Goal: Information Seeking & Learning: Learn about a topic

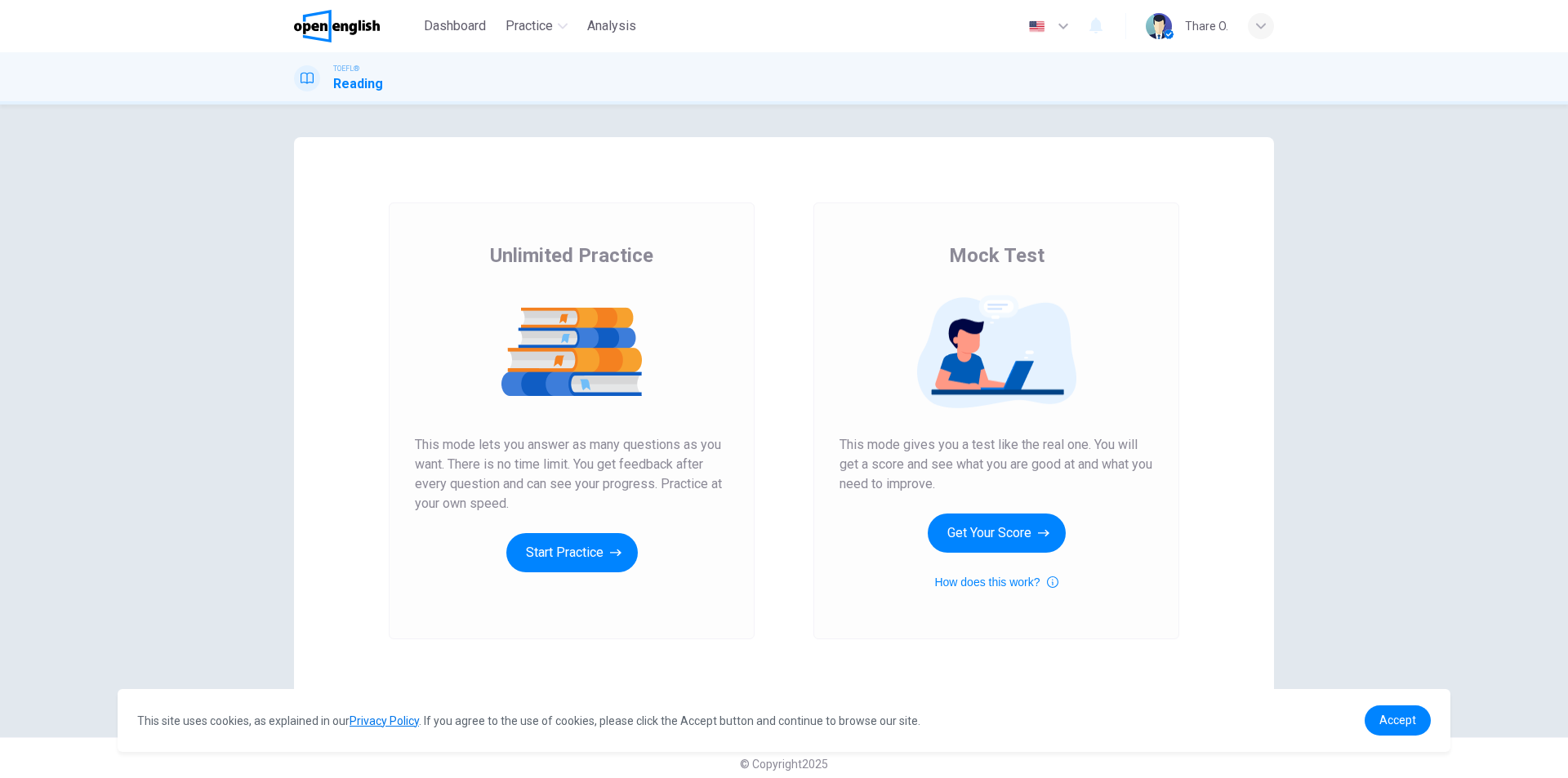
scroll to position [11, 0]
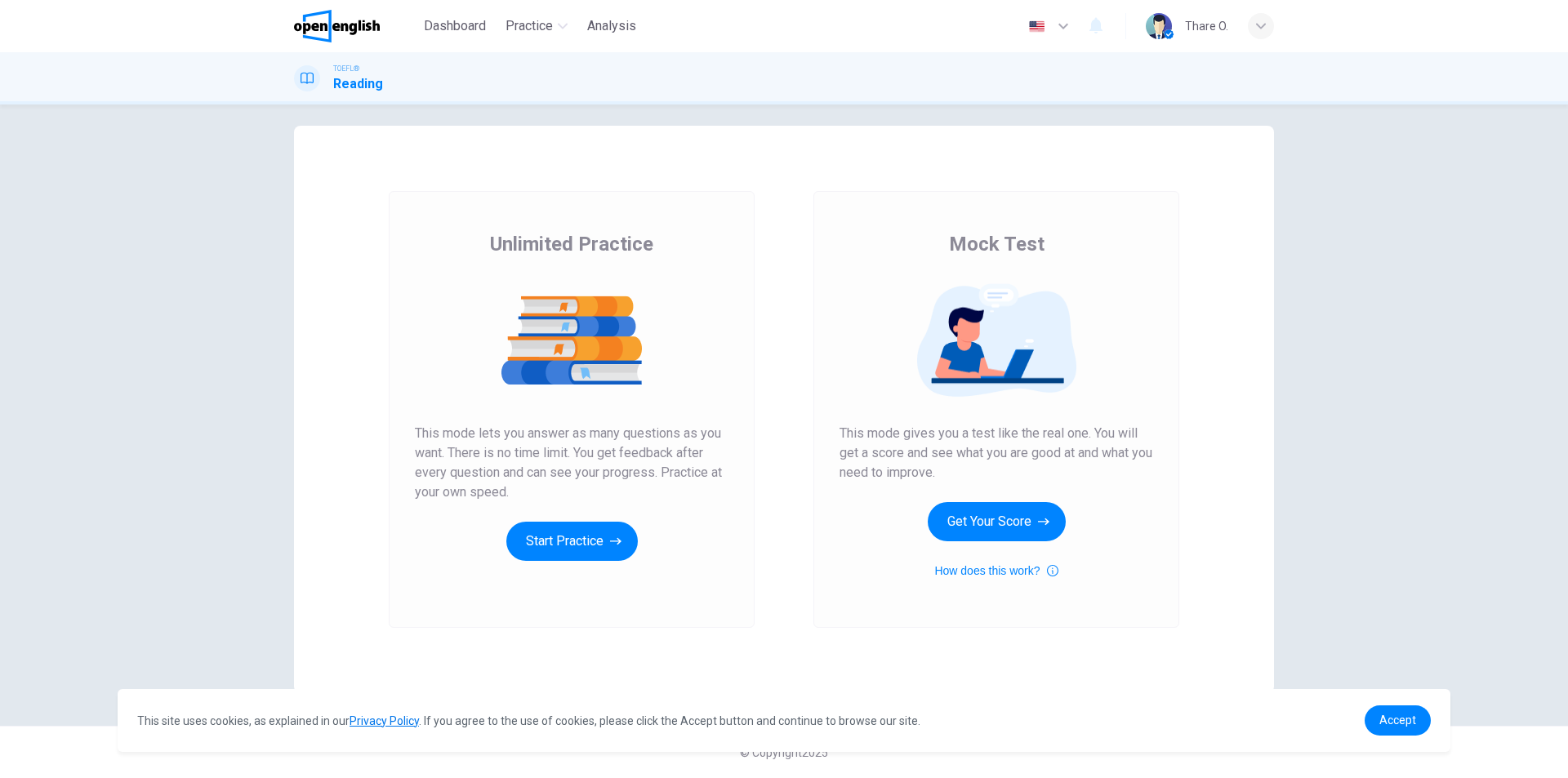
click at [629, 521] on div "Unlimited Practice This mode lets you answer as many questions as you want. The…" at bounding box center [571, 395] width 313 height 330
click at [603, 537] on button "Start Practice" at bounding box center [572, 542] width 132 height 39
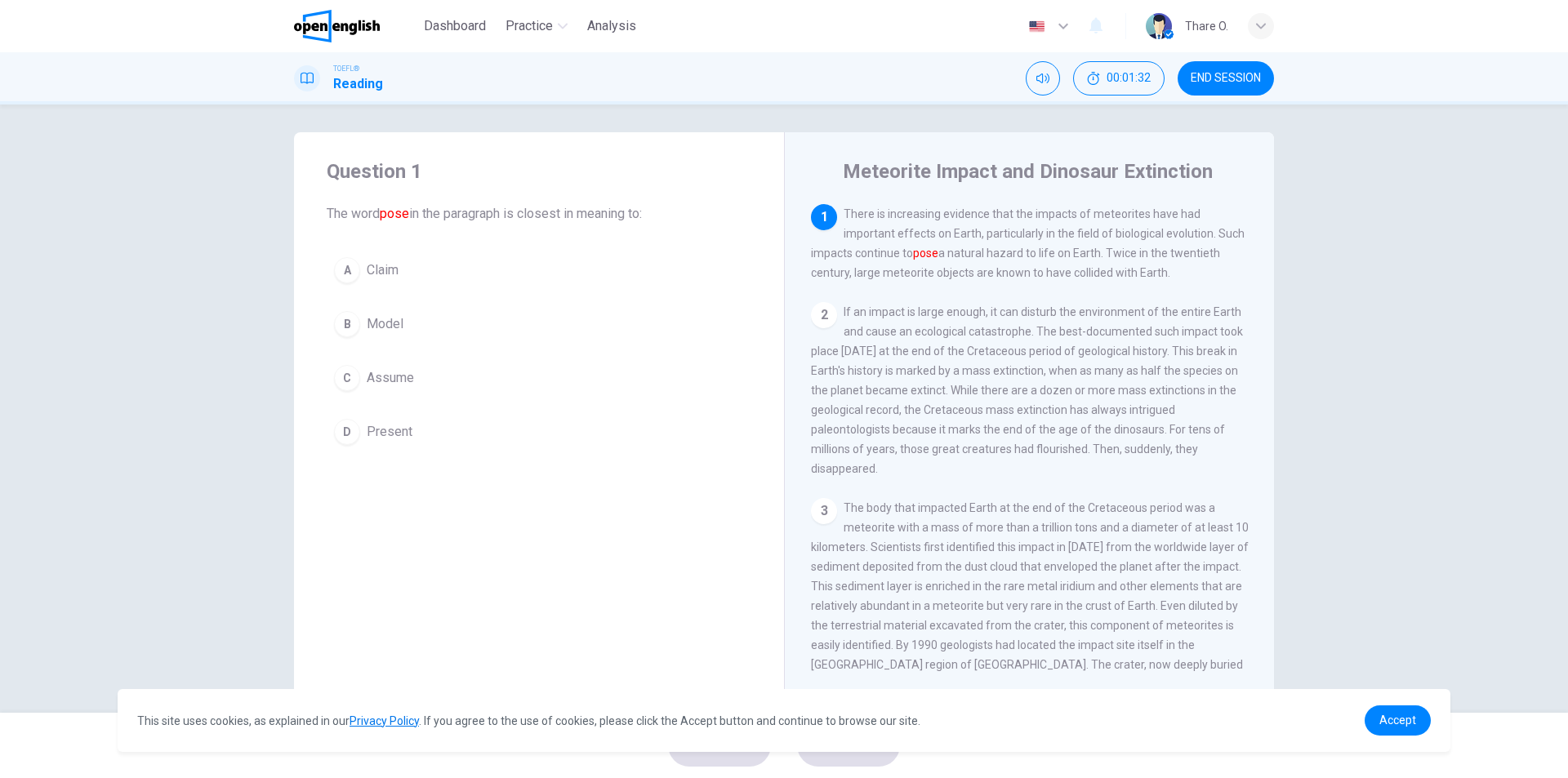
scroll to position [0, 0]
click at [391, 277] on span "Claim" at bounding box center [382, 275] width 32 height 20
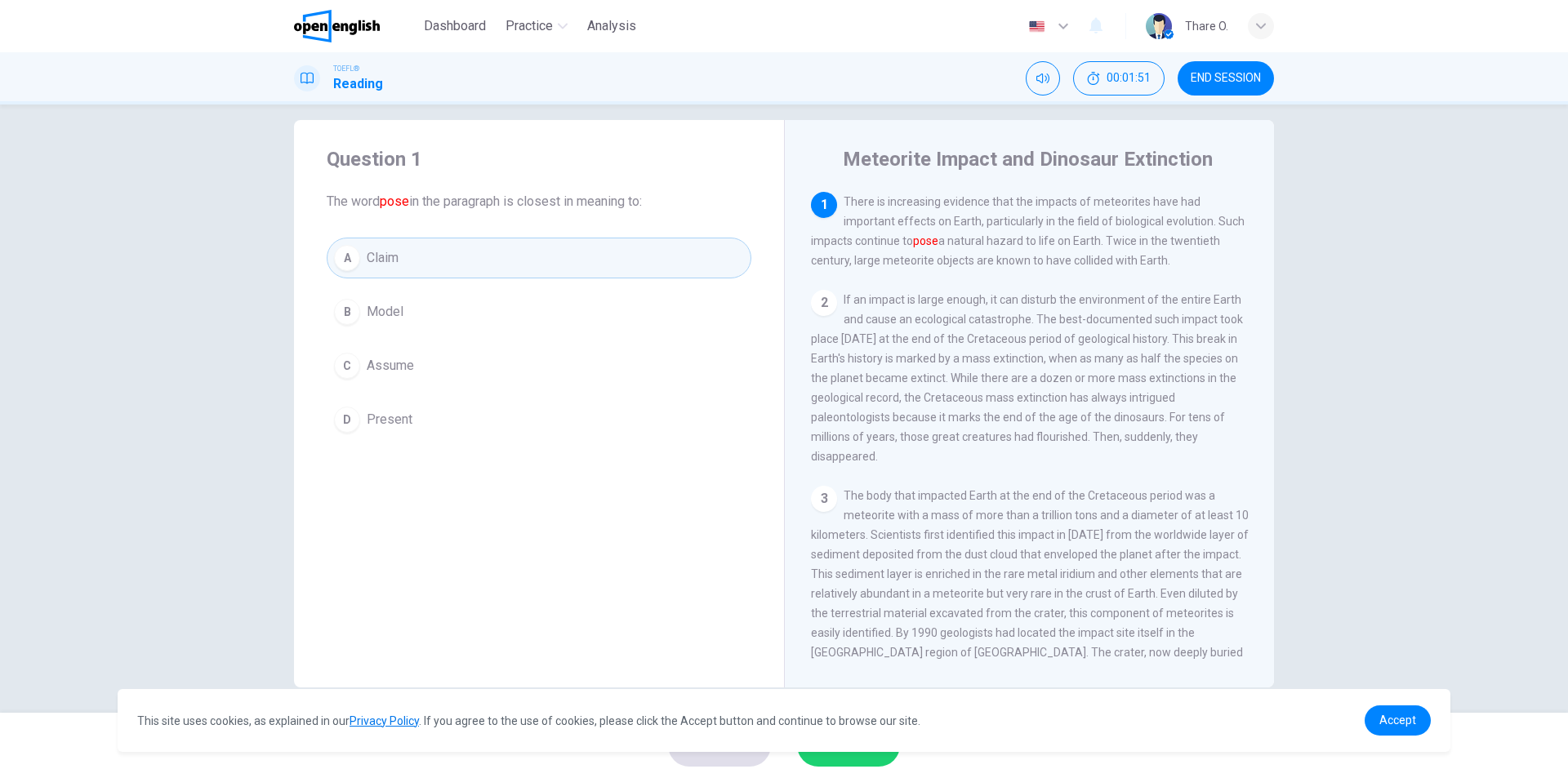
scroll to position [25, 0]
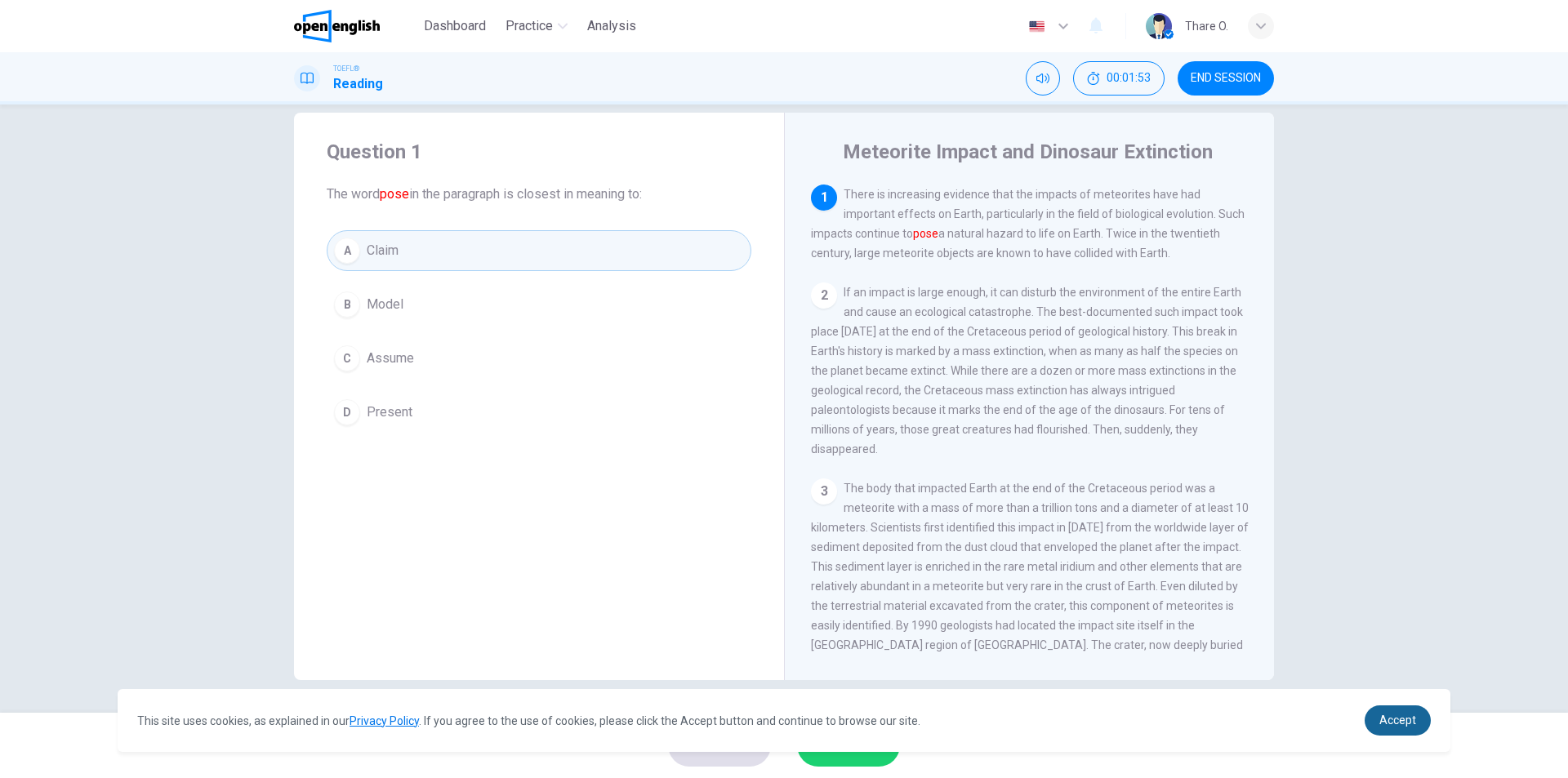
click at [1390, 718] on span "Accept" at bounding box center [1397, 720] width 37 height 13
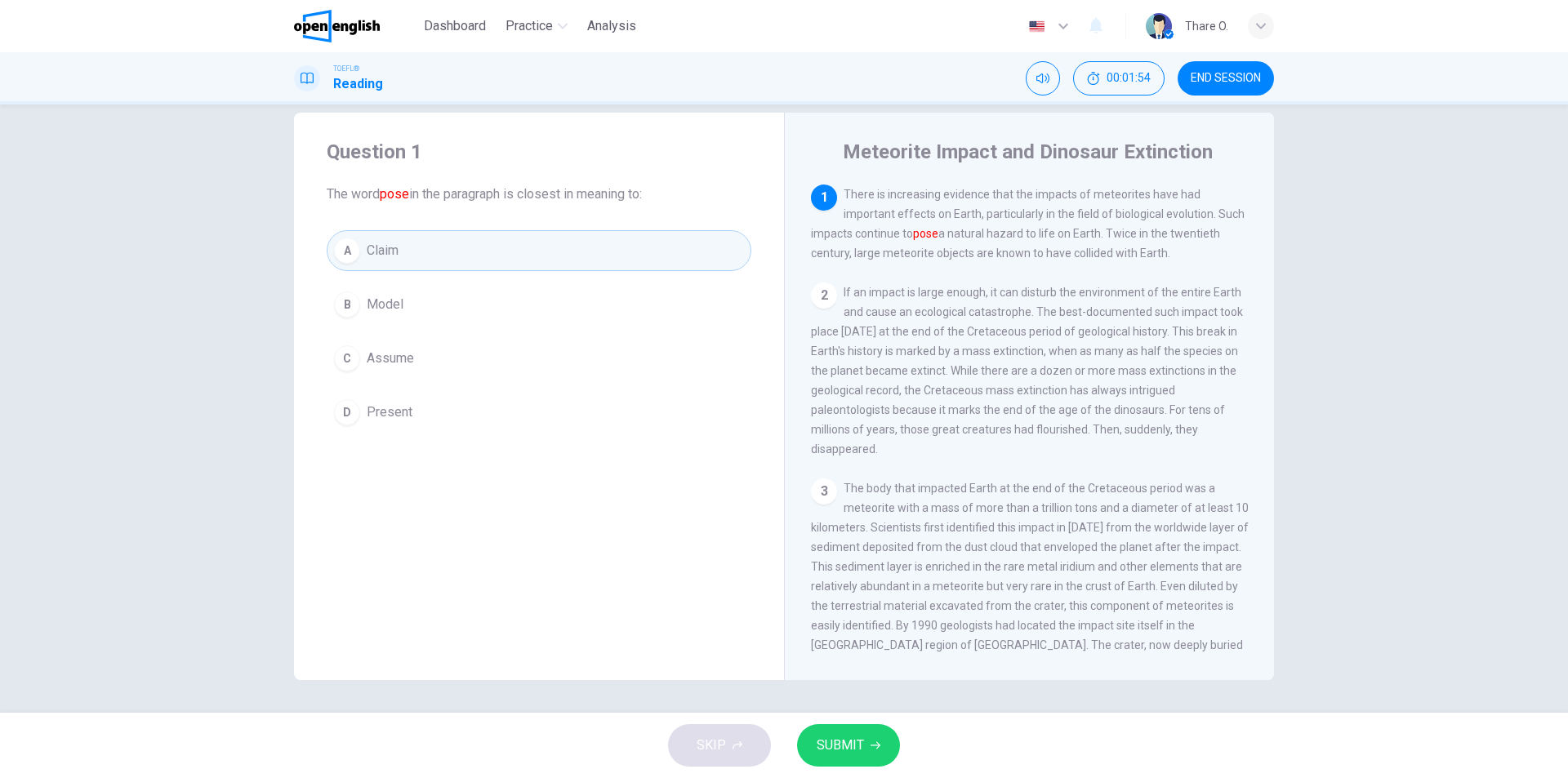
click at [863, 753] on span "SUBMIT" at bounding box center [840, 745] width 47 height 23
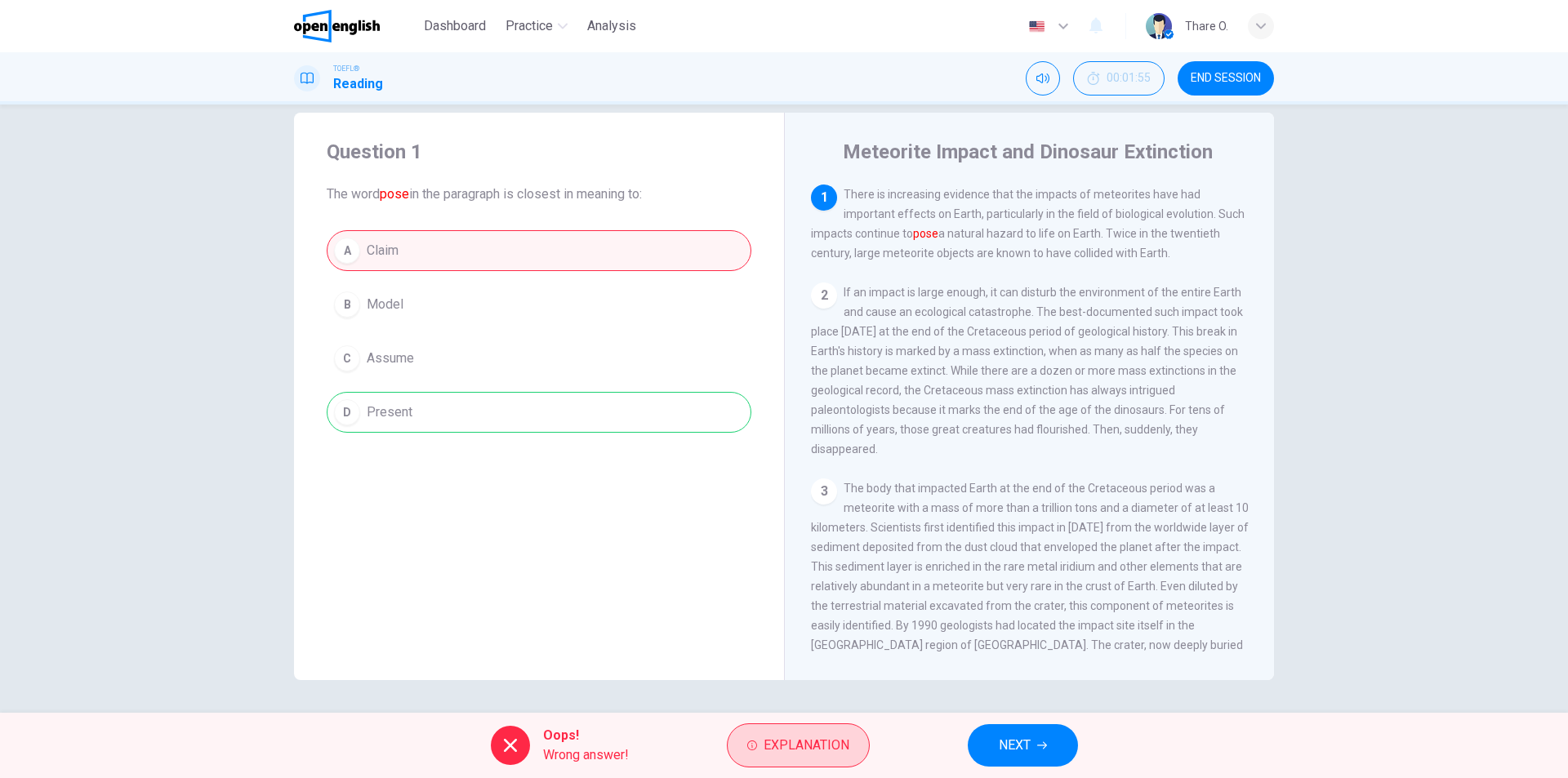
click at [800, 753] on span "Explanation" at bounding box center [806, 745] width 86 height 23
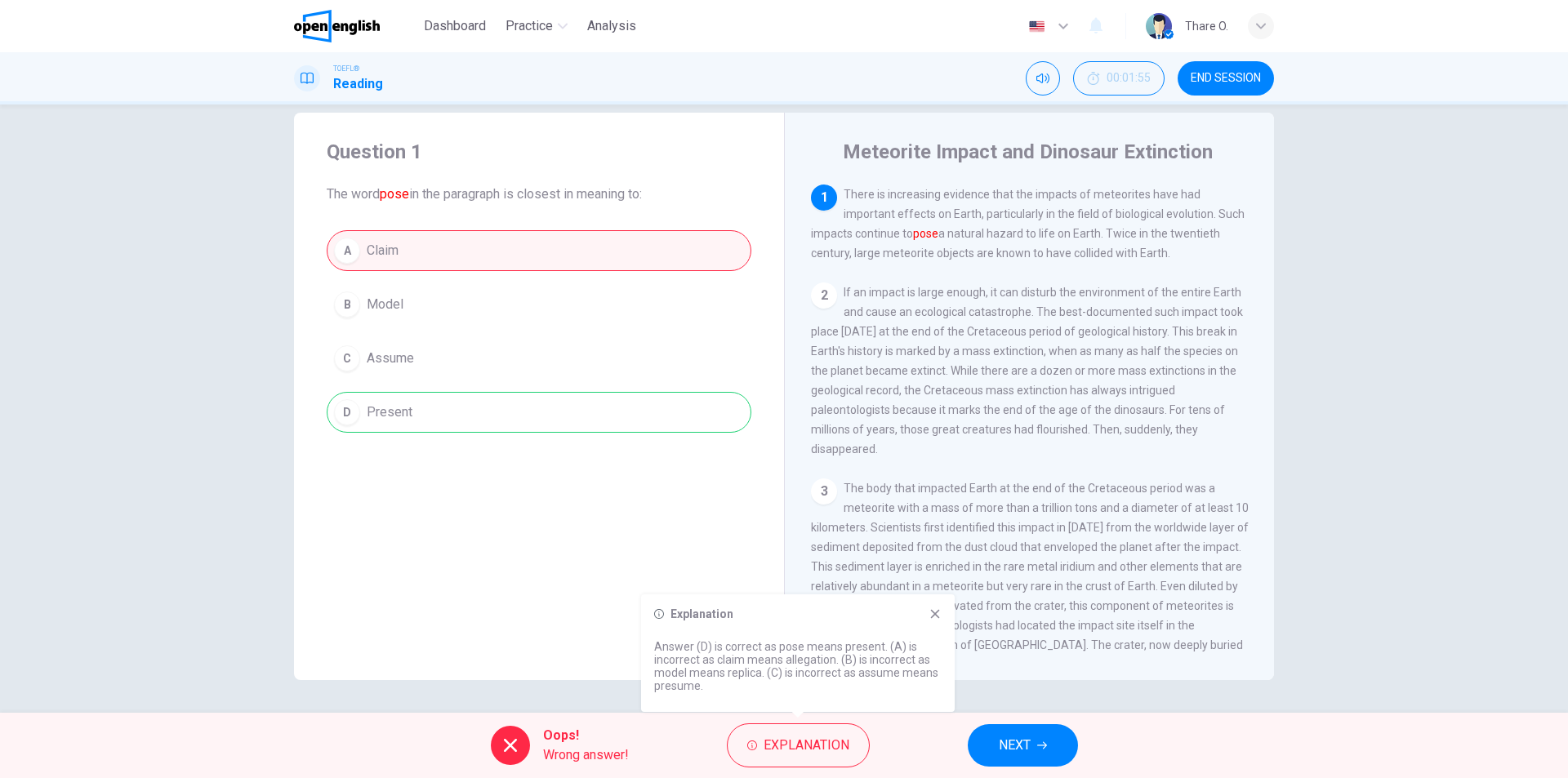
click at [935, 612] on icon at bounding box center [935, 614] width 13 height 13
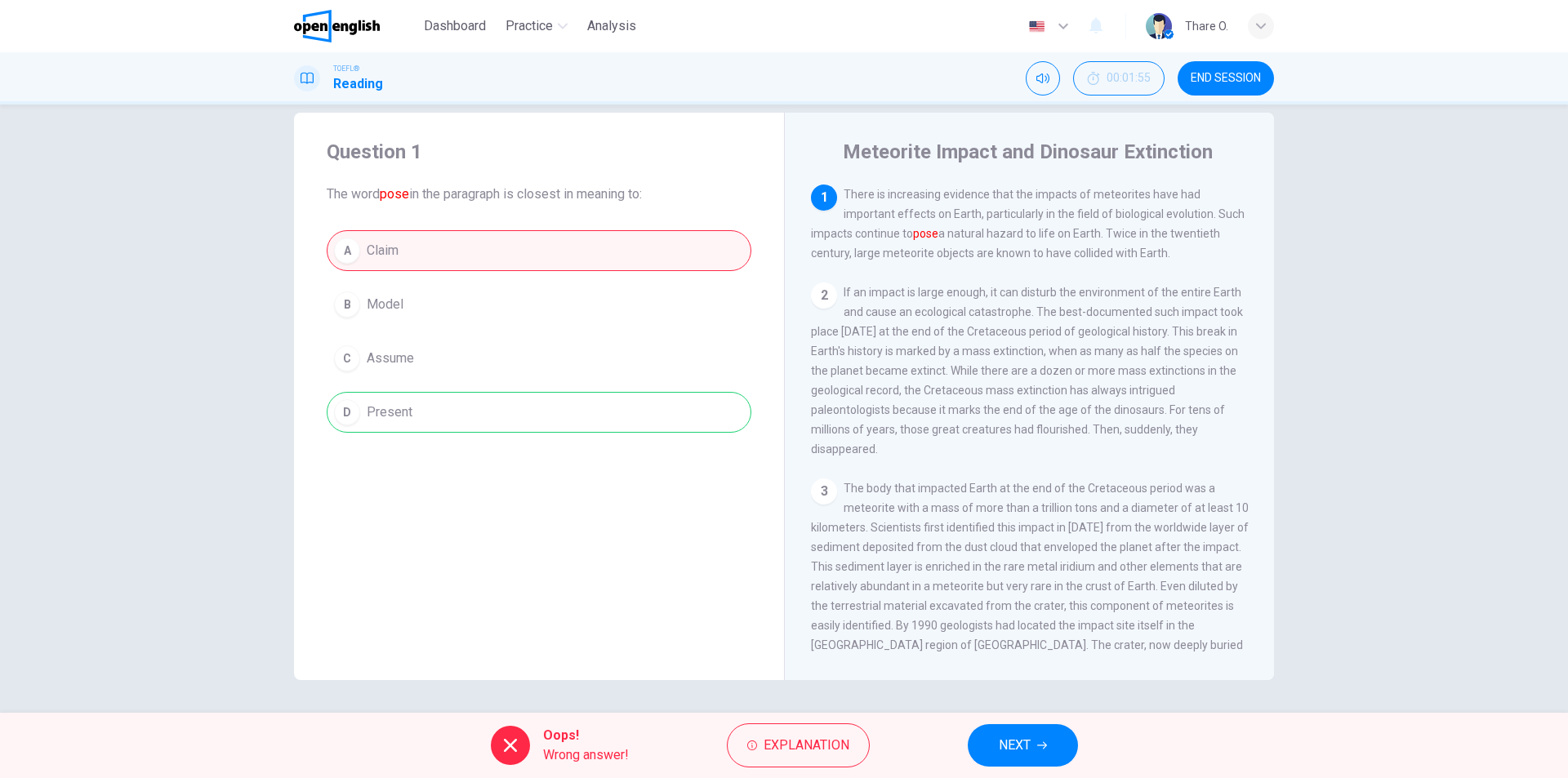
click at [508, 405] on div "A Claim B Model C Assume D Present" at bounding box center [538, 331] width 425 height 202
click at [426, 409] on div "A Claim B Model C Assume D Present" at bounding box center [538, 331] width 425 height 202
click at [1006, 748] on span "NEXT" at bounding box center [1014, 745] width 32 height 23
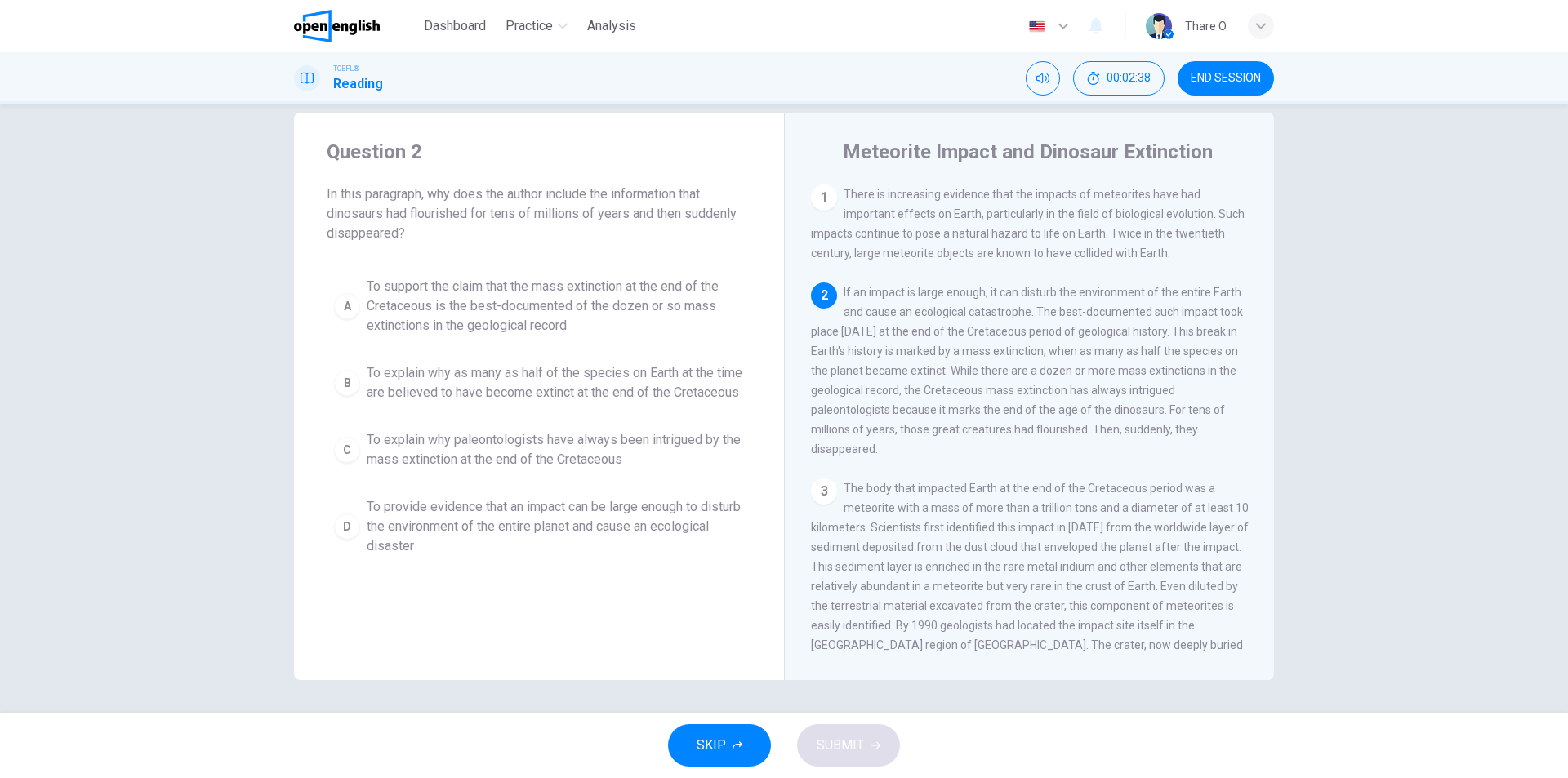
scroll to position [82, 0]
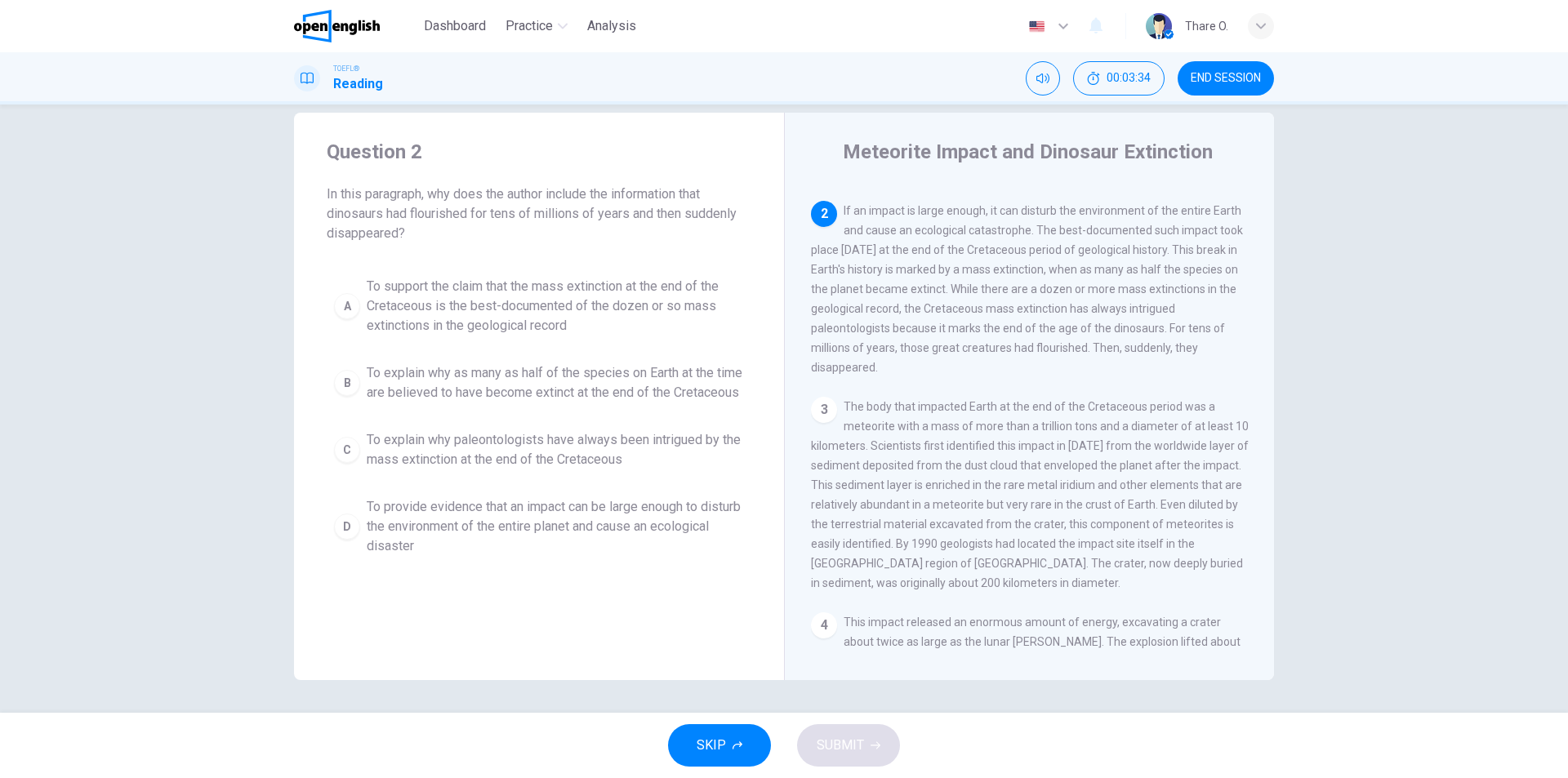
click at [510, 539] on span "To provide evidence that an impact can be large enough to disturb the environme…" at bounding box center [555, 527] width 377 height 59
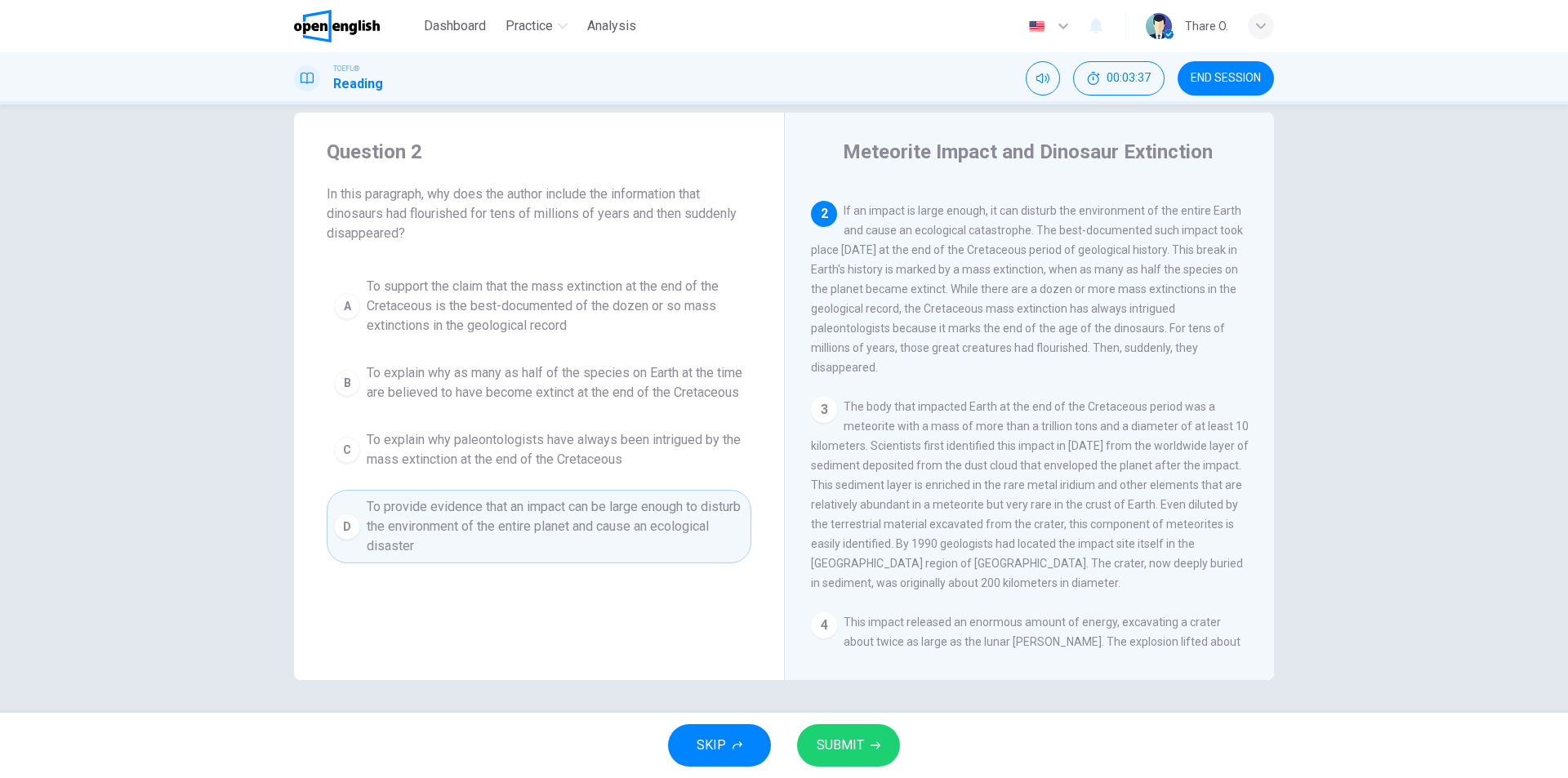
click at [854, 741] on span "SUBMIT" at bounding box center [840, 745] width 47 height 23
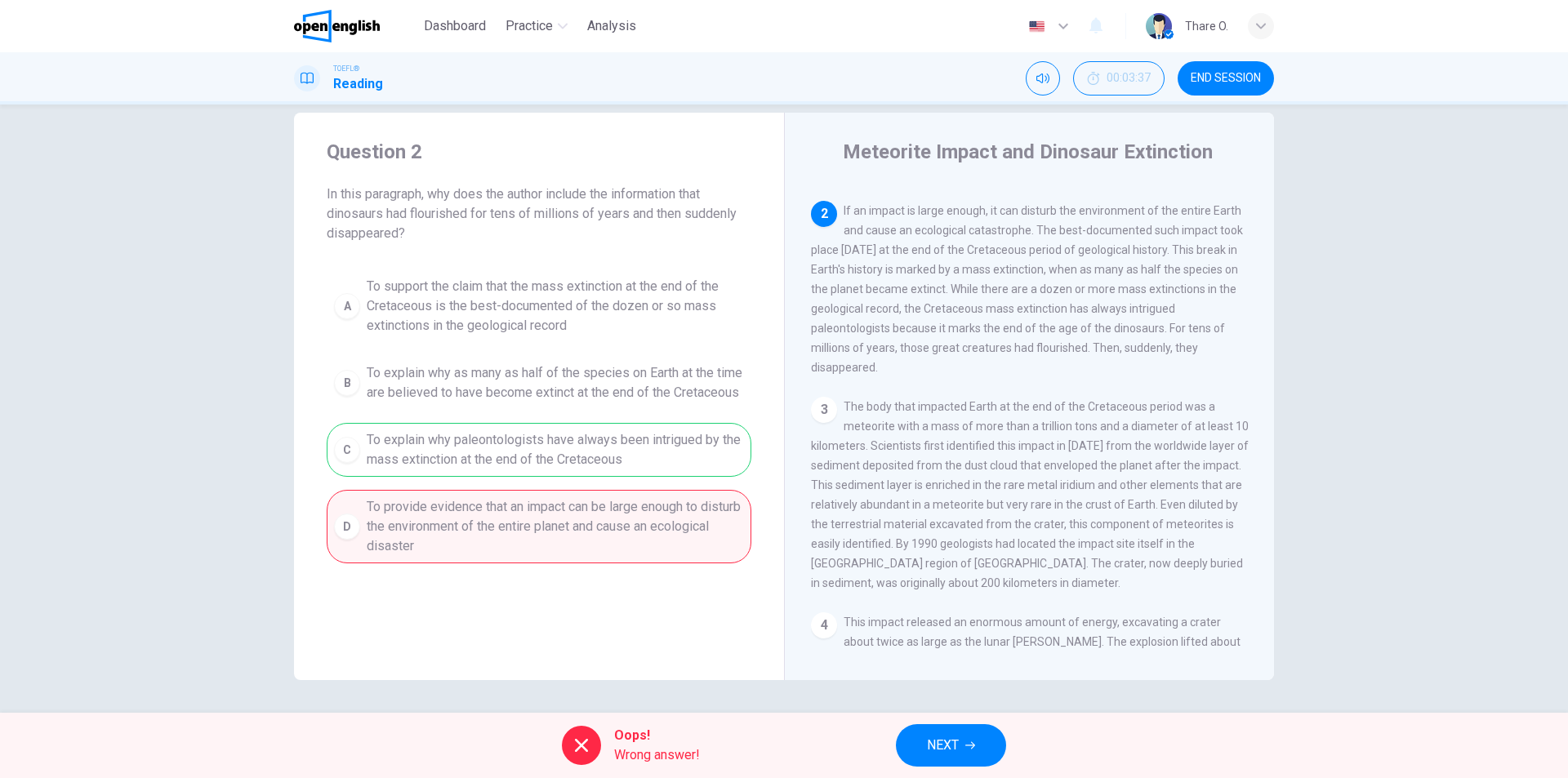
click at [478, 491] on div "A To support the claim that the mass extinction at the end of the Cretaceous is…" at bounding box center [538, 416] width 425 height 294
click at [985, 749] on button "NEXT" at bounding box center [951, 745] width 110 height 43
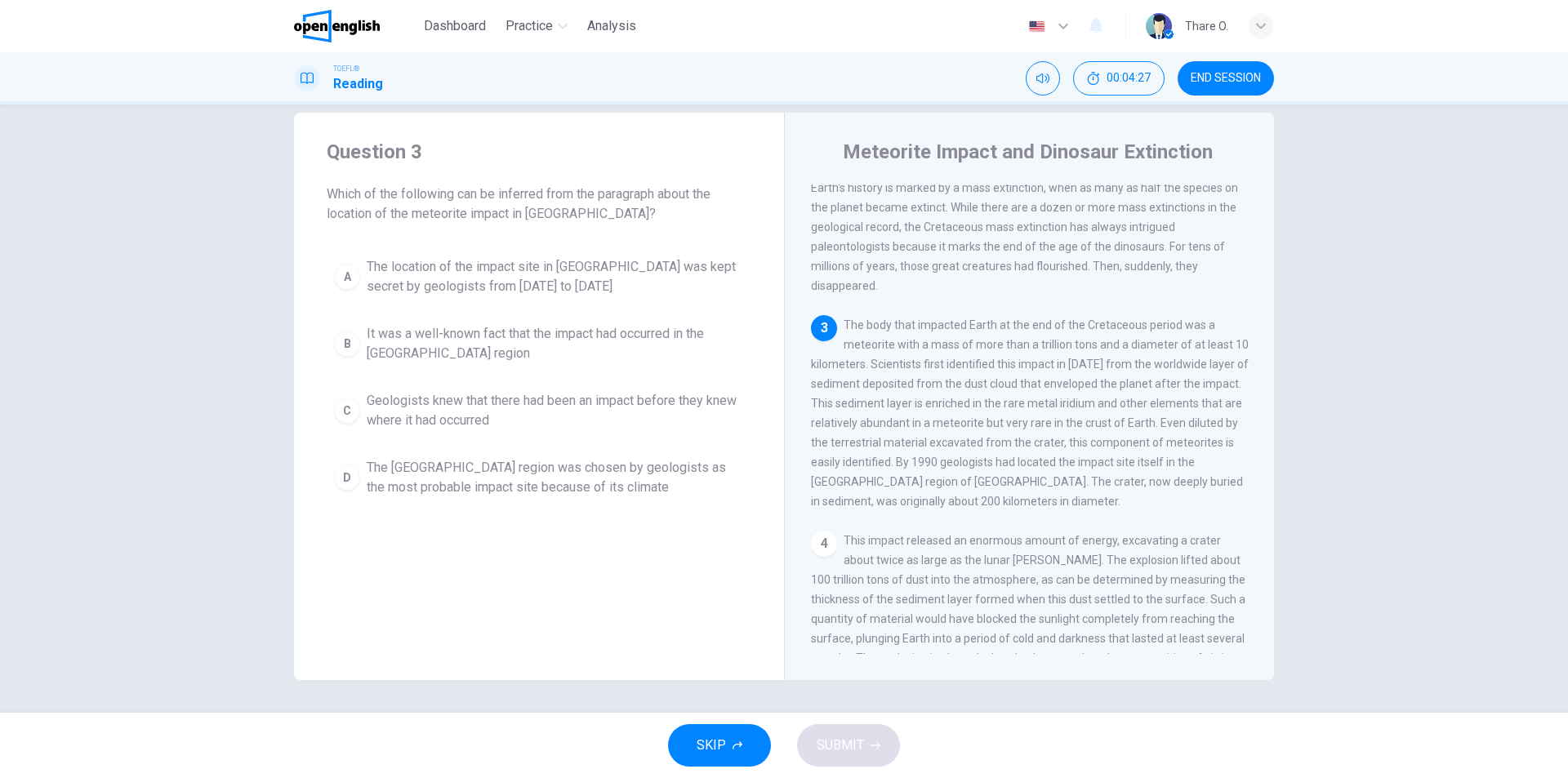
scroll to position [245, 0]
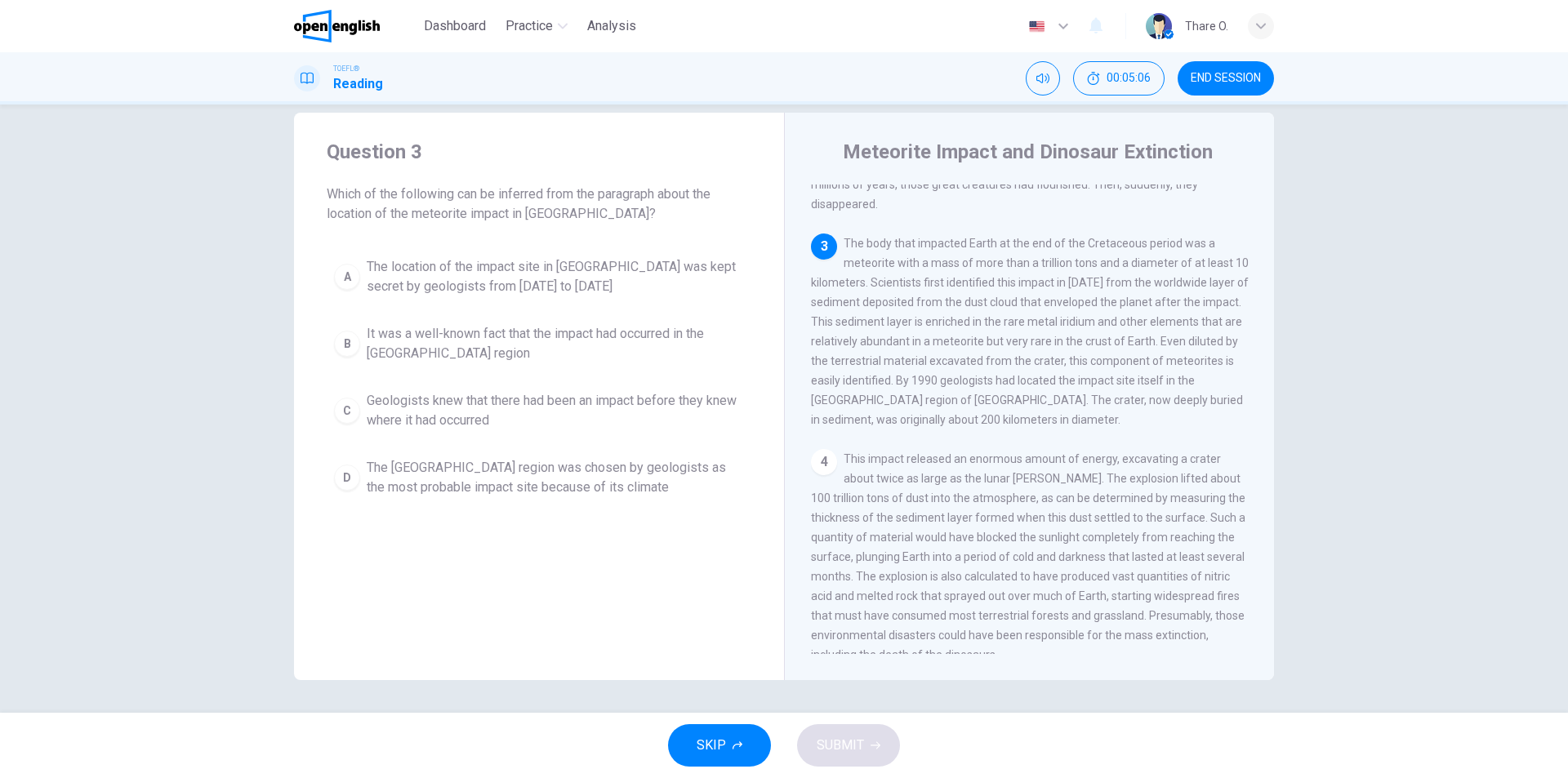
click at [611, 488] on span "The [GEOGRAPHIC_DATA] region was chosen by geologists as the most probable impa…" at bounding box center [555, 478] width 377 height 39
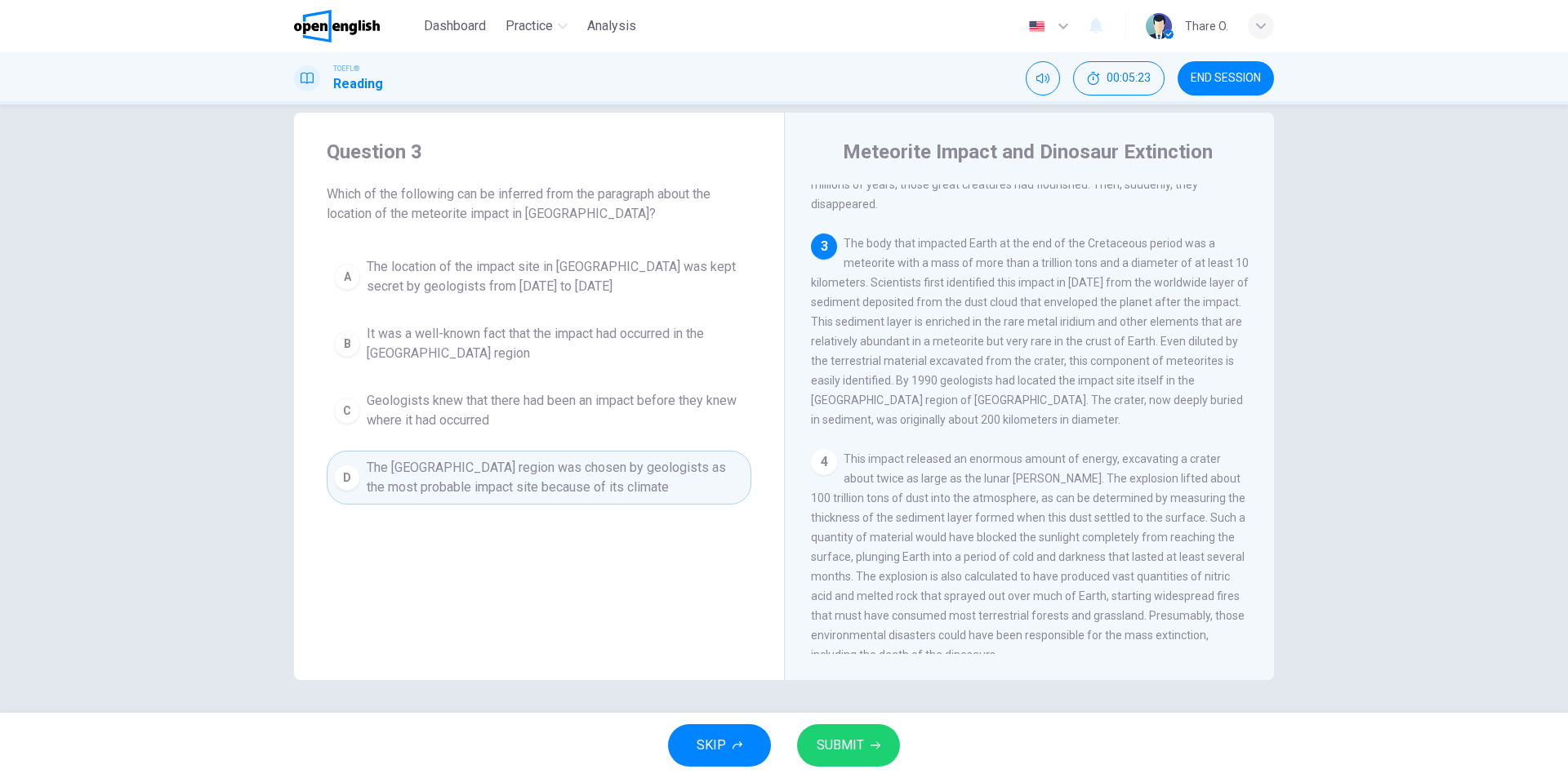
click at [462, 336] on span "It was a well-known fact that the impact had occurred in the [GEOGRAPHIC_DATA] …" at bounding box center [555, 344] width 377 height 39
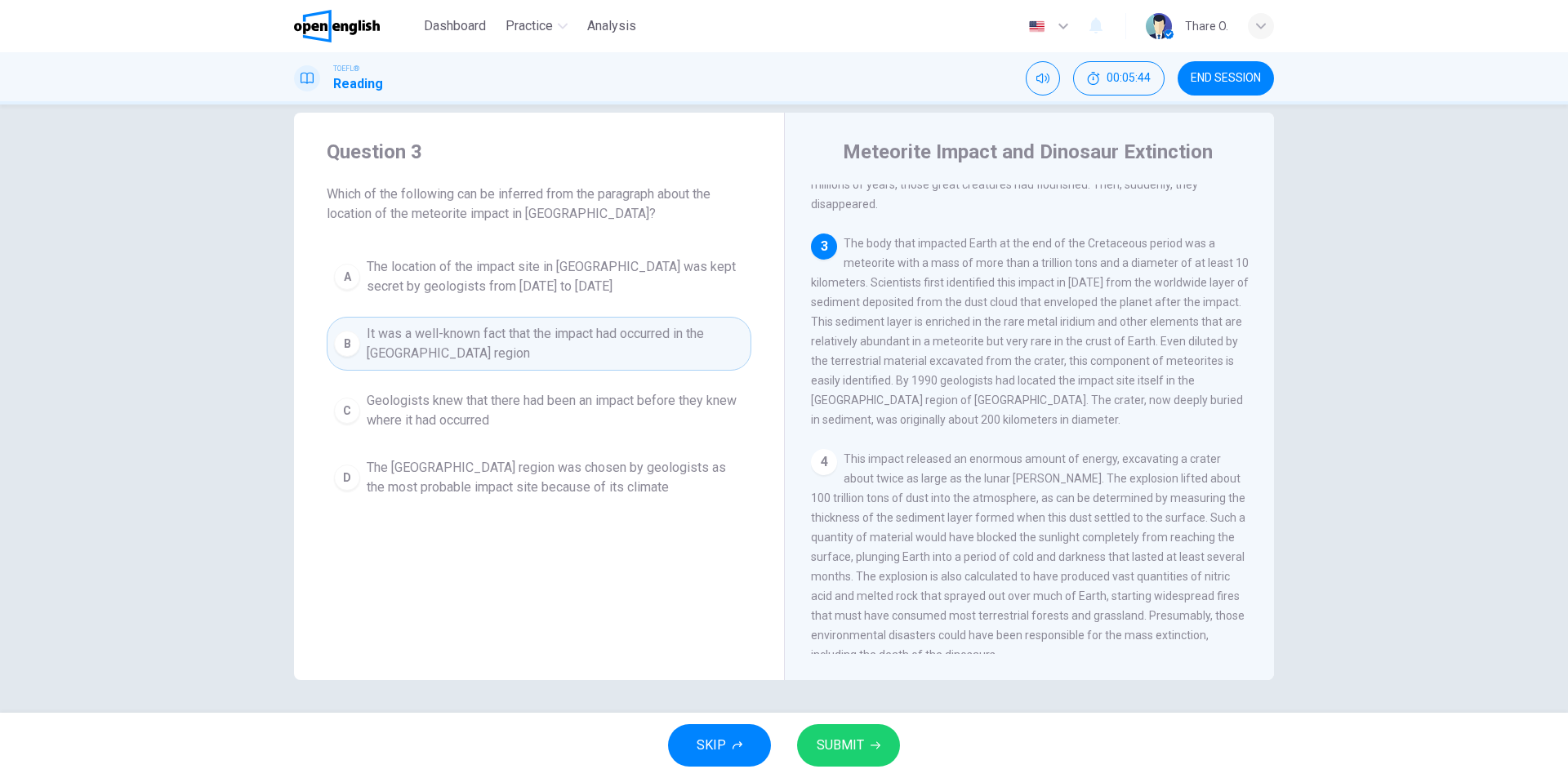
click at [738, 746] on icon "button" at bounding box center [737, 745] width 10 height 10
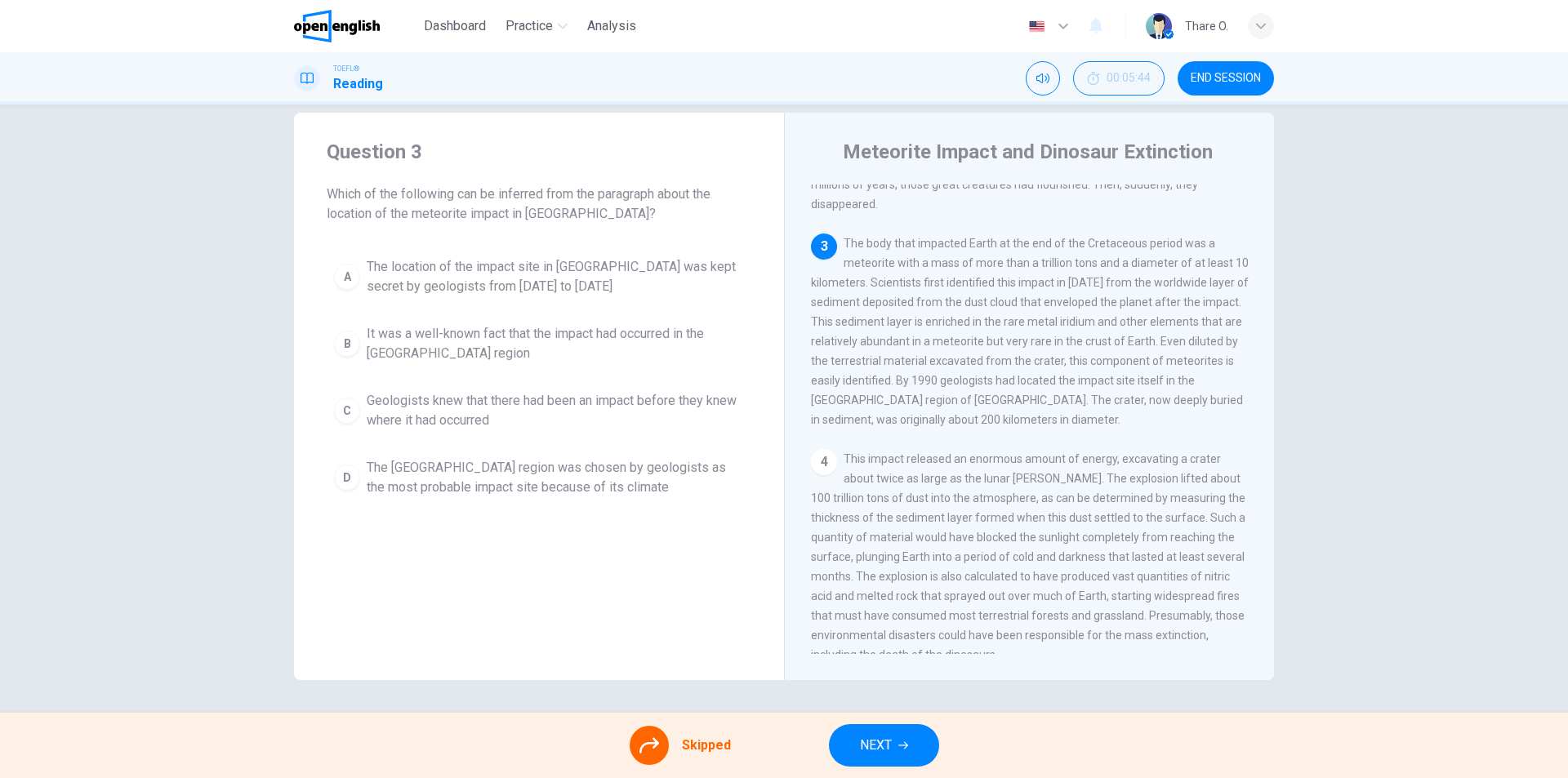
click at [608, 746] on div "Skipped NEXT" at bounding box center [784, 745] width 1568 height 65
click at [642, 741] on icon at bounding box center [649, 745] width 20 height 20
click at [553, 337] on div "A The location of the impact site in [GEOGRAPHIC_DATA] was kept secret by geolo…" at bounding box center [538, 376] width 425 height 254
click at [433, 324] on div "A The location of the impact site in [GEOGRAPHIC_DATA] was kept secret by geolo…" at bounding box center [538, 376] width 425 height 254
drag, startPoint x: 687, startPoint y: 289, endPoint x: 710, endPoint y: 312, distance: 32.5
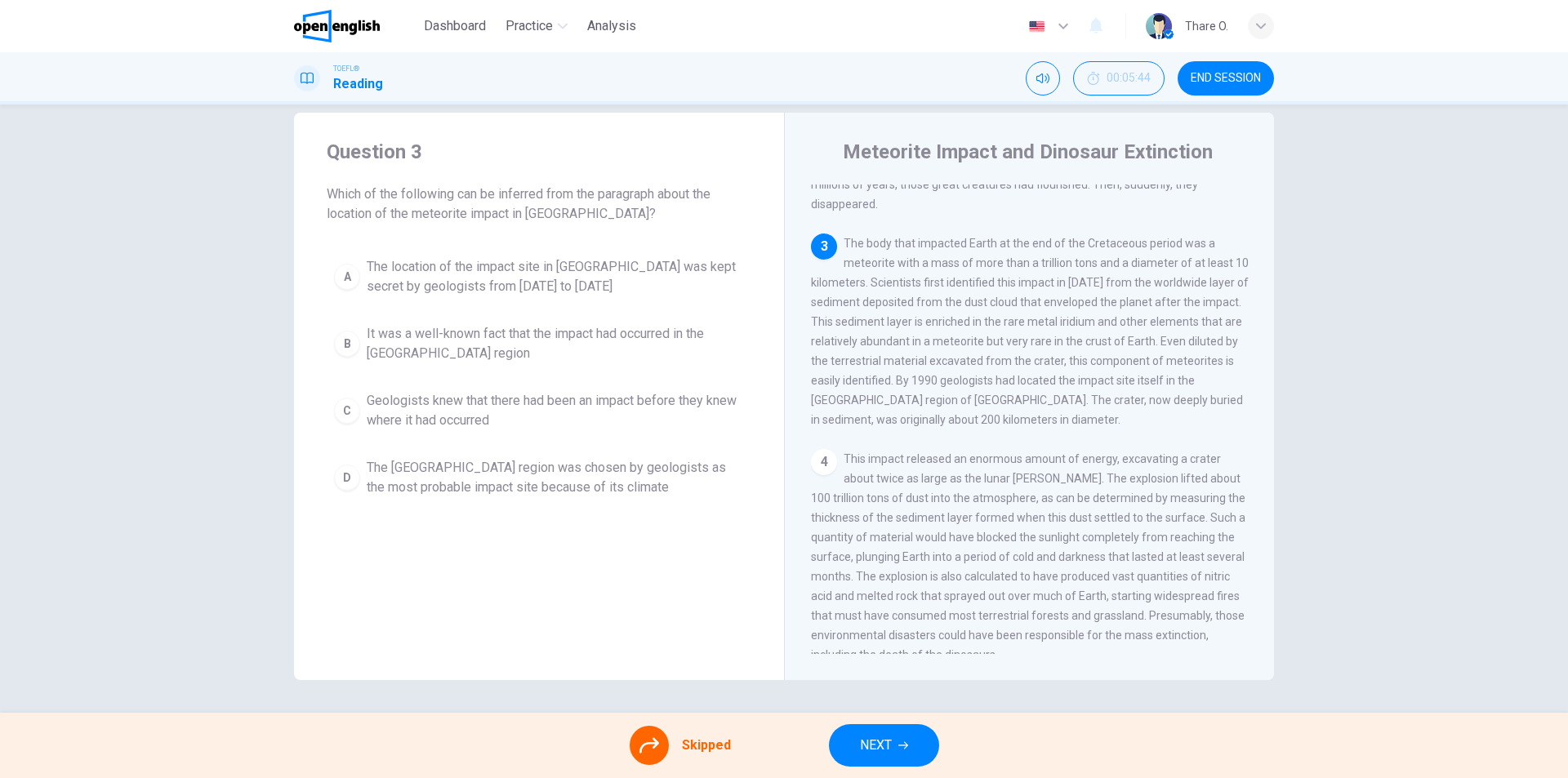
click at [691, 293] on div "A The location of the impact site in [GEOGRAPHIC_DATA] was kept secret by geolo…" at bounding box center [538, 376] width 425 height 254
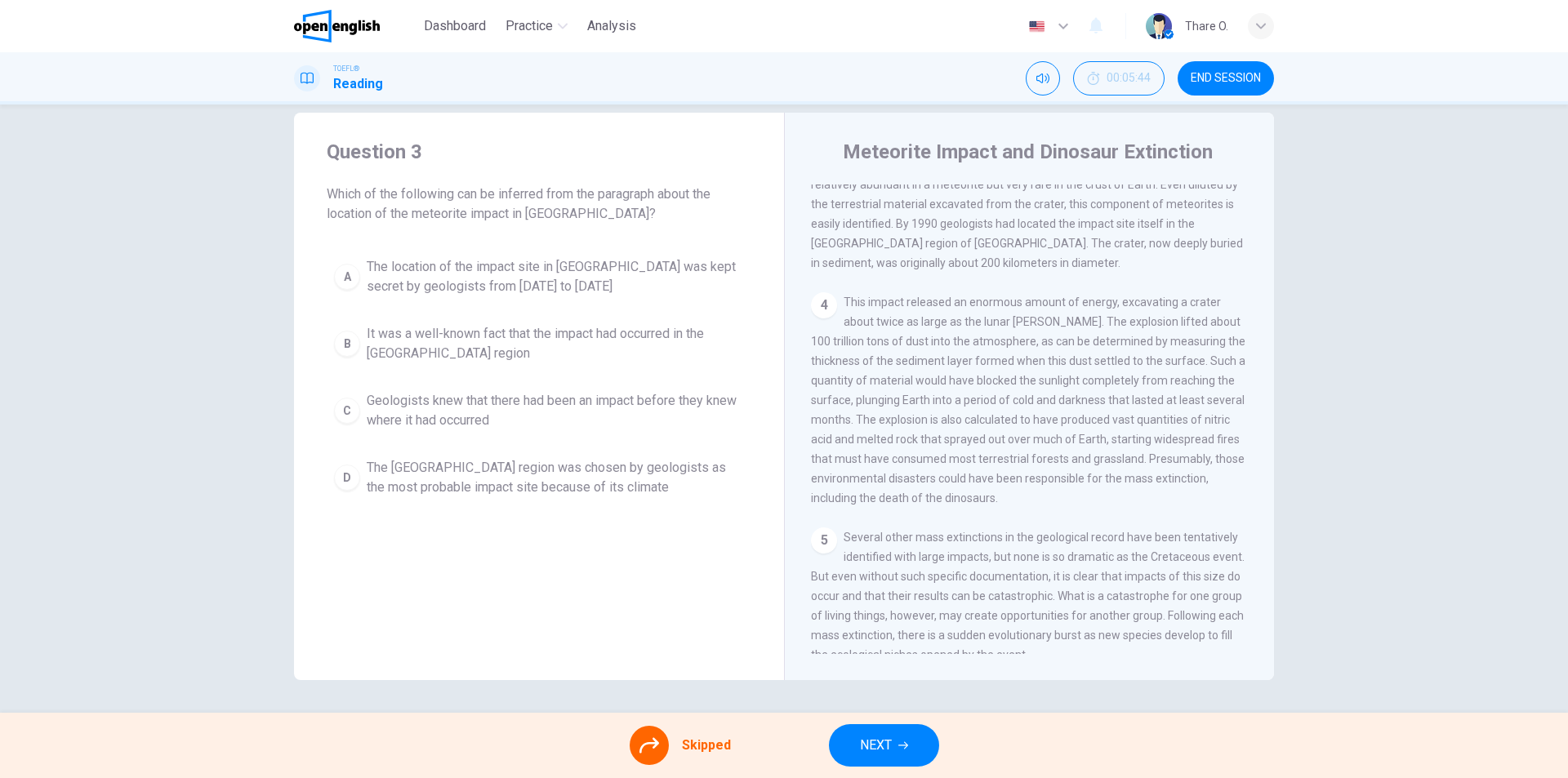
click at [869, 737] on span "NEXT" at bounding box center [876, 745] width 32 height 23
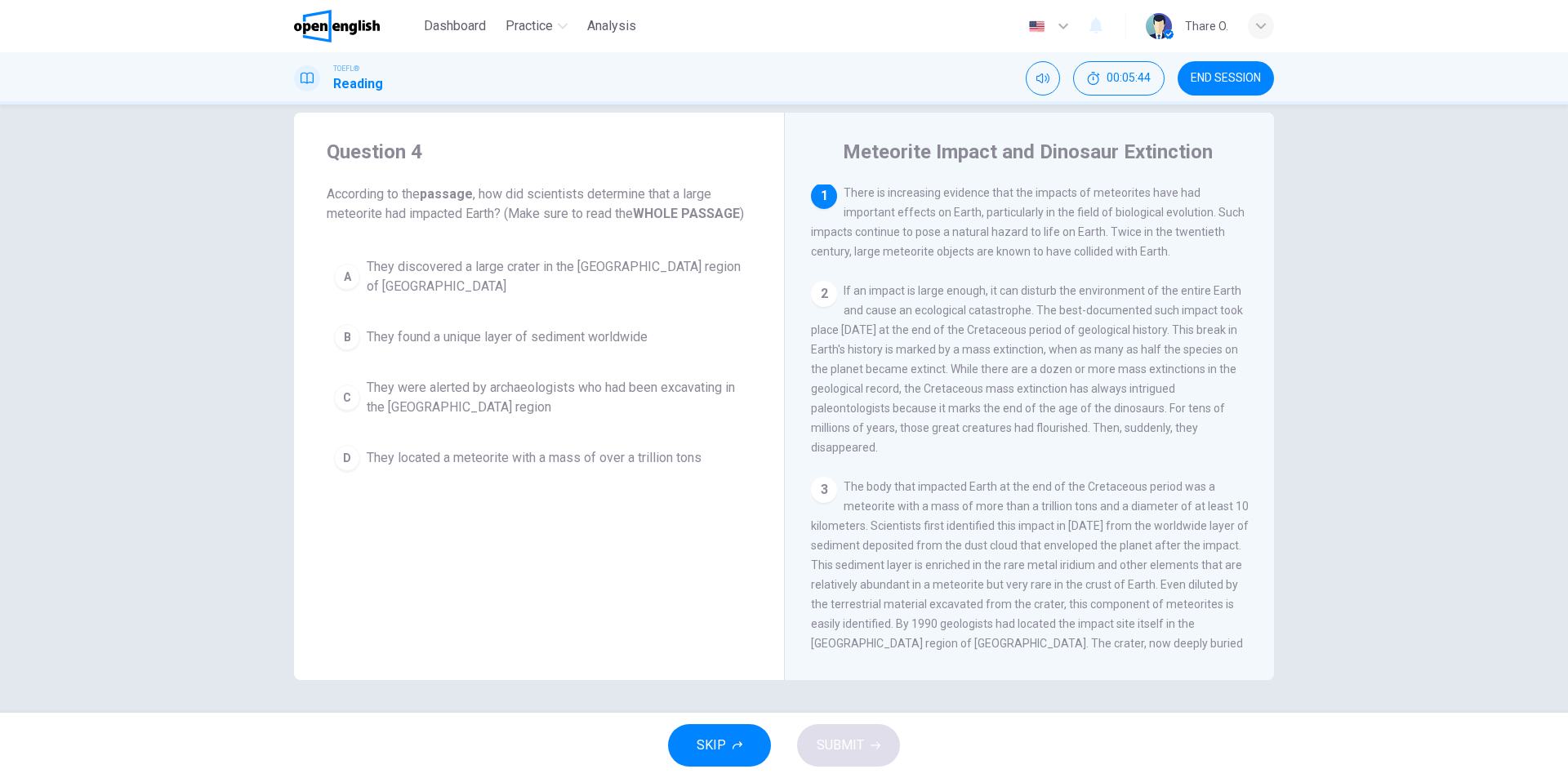
scroll to position [0, 0]
click at [1243, 77] on span "END SESSION" at bounding box center [1226, 79] width 70 height 13
